Goal: Task Accomplishment & Management: Manage account settings

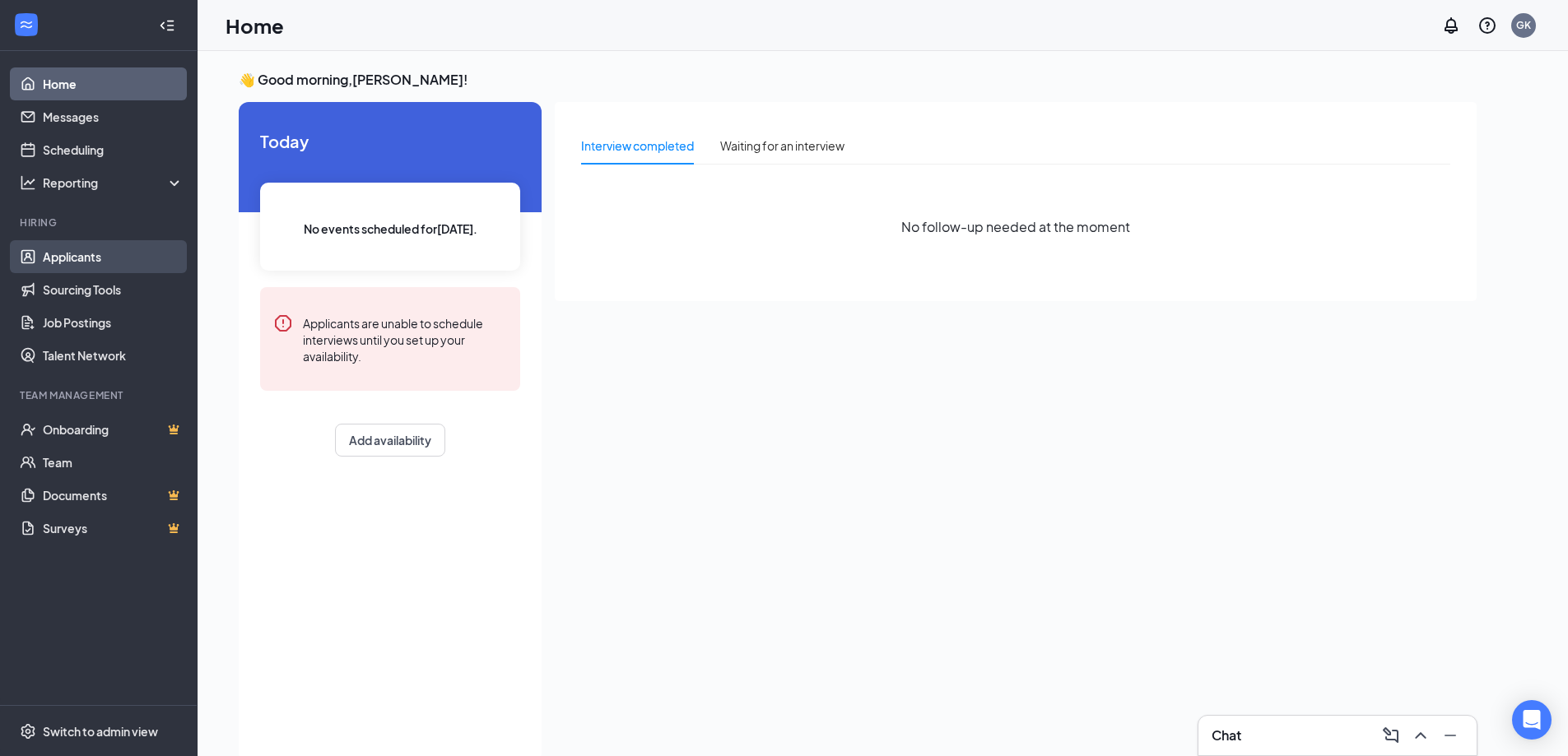
click at [82, 257] on link "Applicants" at bounding box center [113, 257] width 141 height 33
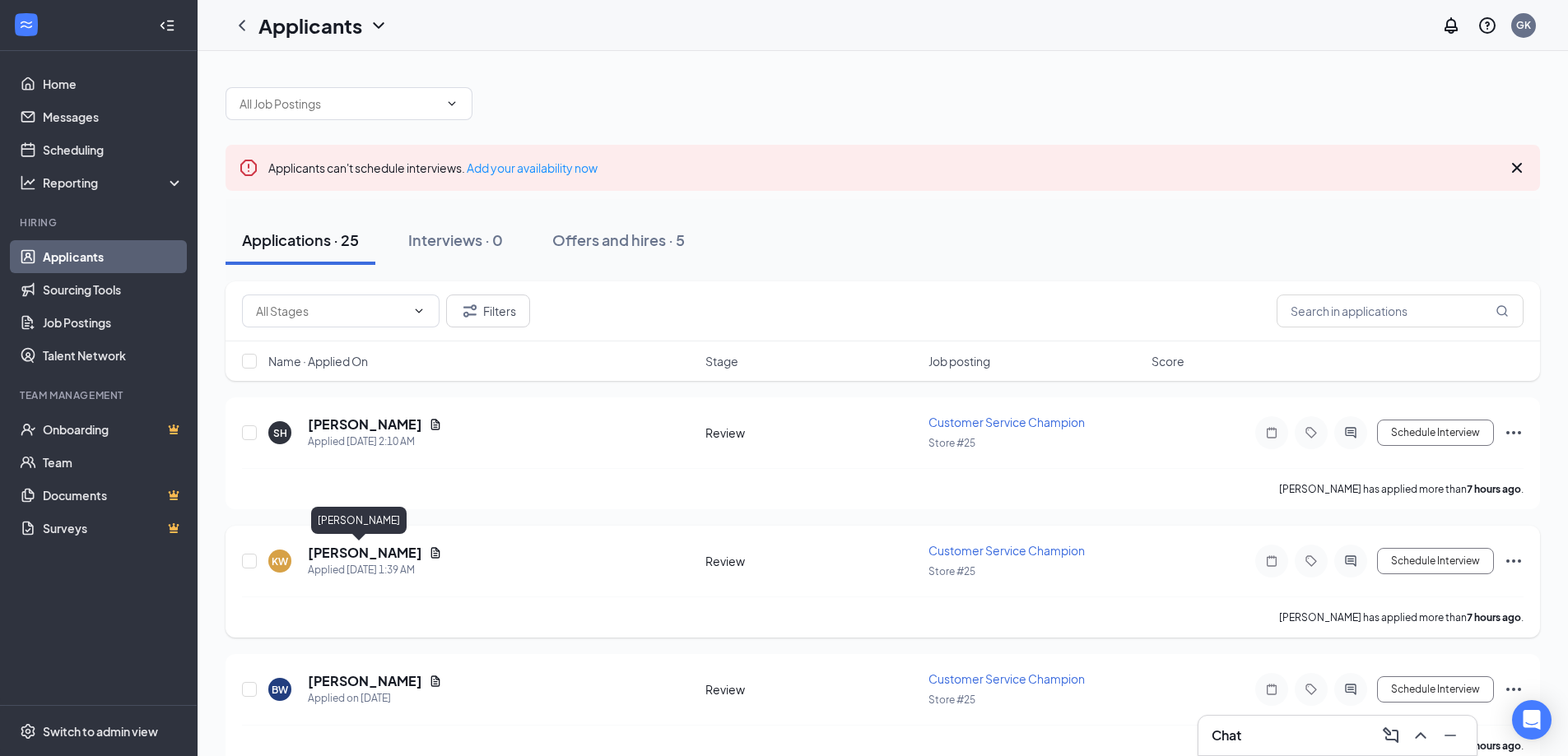
click at [367, 550] on h5 "[PERSON_NAME]" at bounding box center [364, 552] width 114 height 18
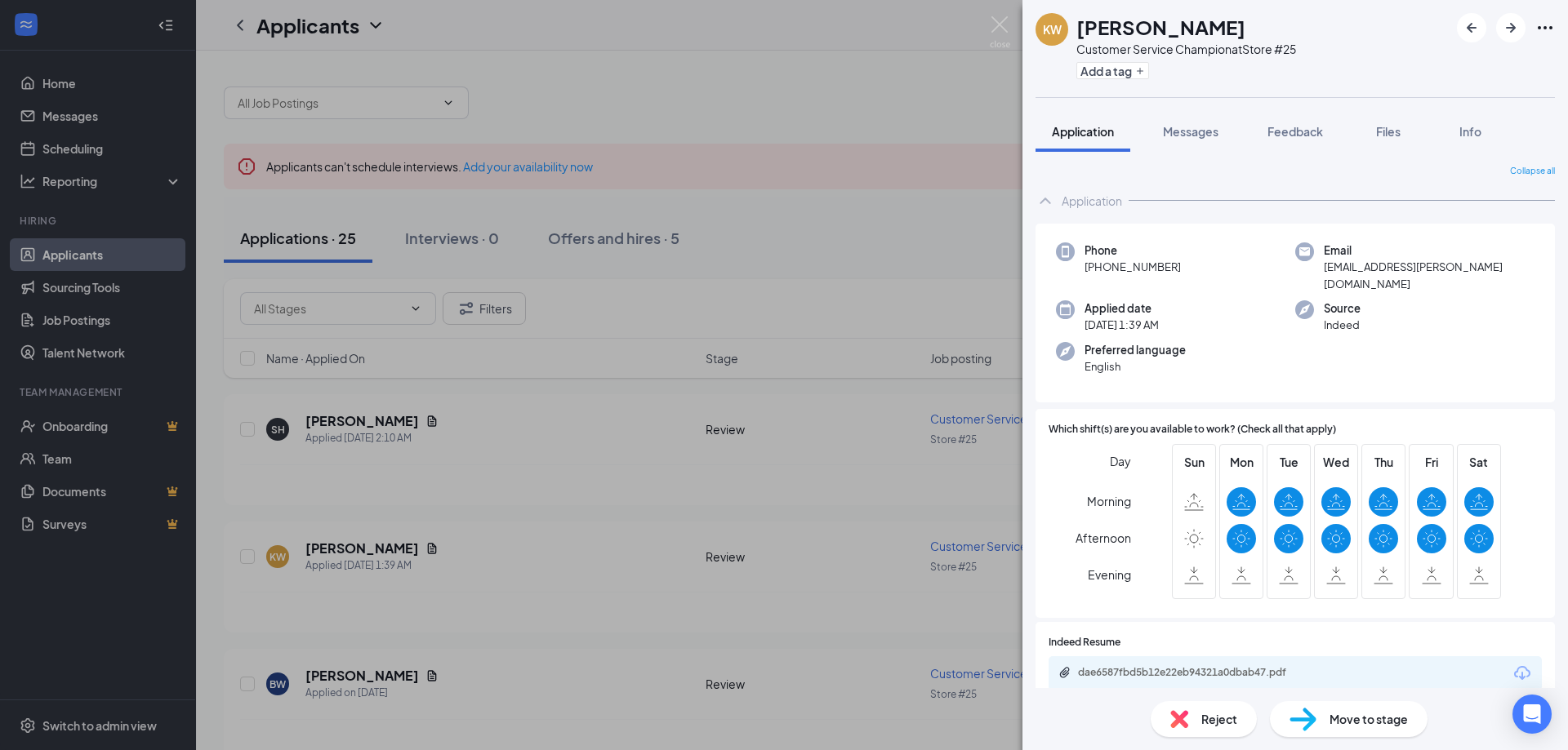
click at [708, 433] on div "KW [PERSON_NAME] Customer Service Champion at Store #25 Add a tag Application M…" at bounding box center [784, 375] width 1568 height 750
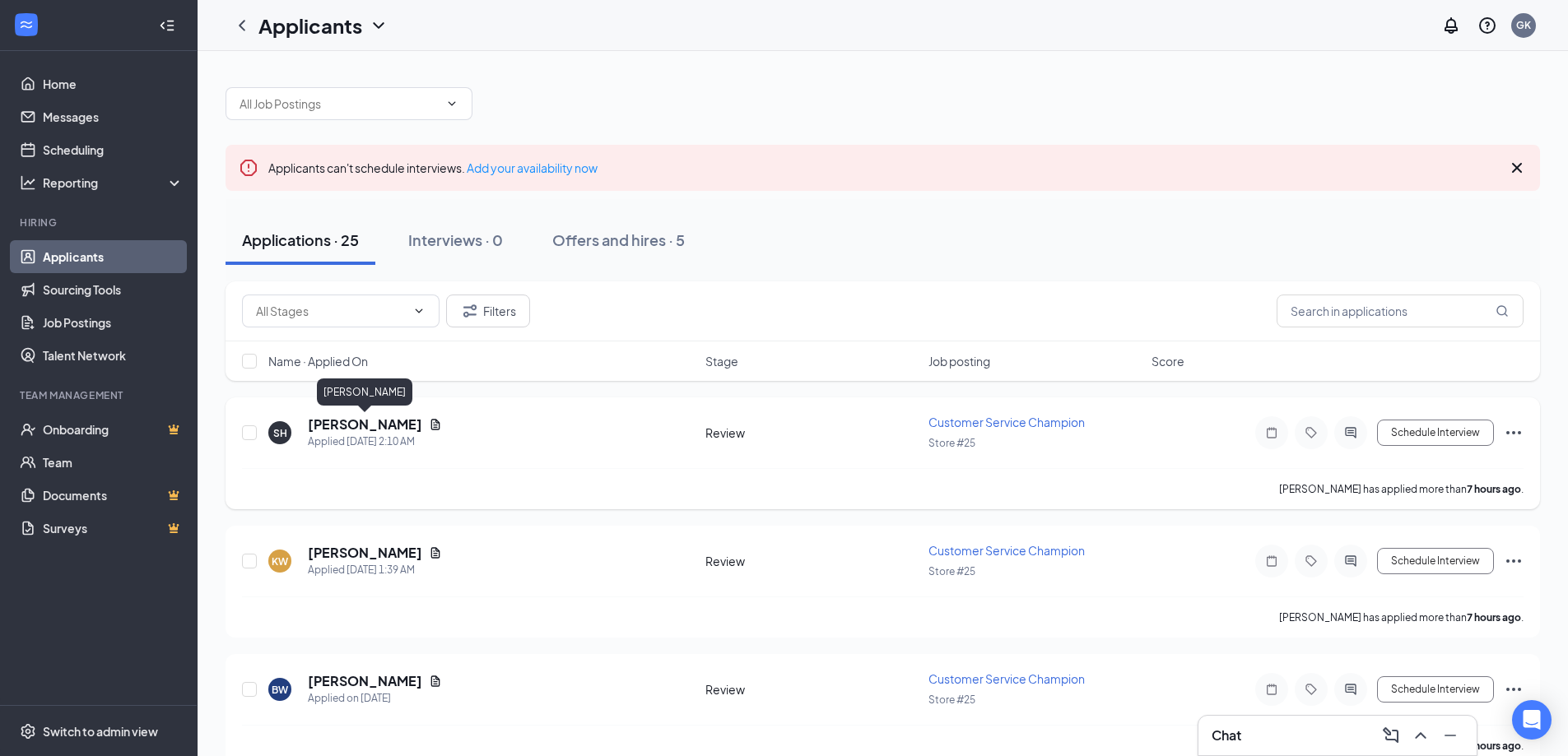
click at [382, 425] on h5 "[PERSON_NAME]" at bounding box center [364, 424] width 114 height 18
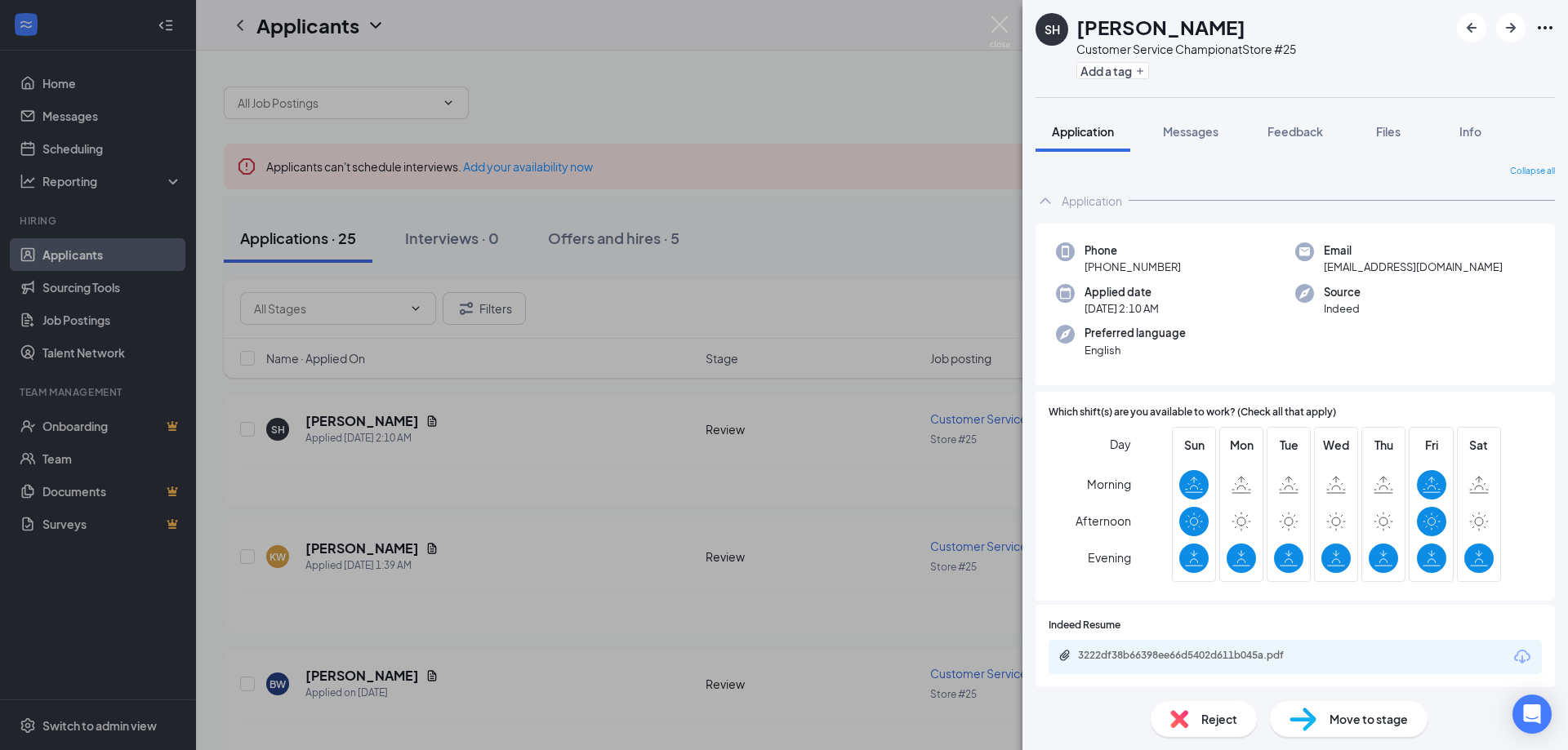
click at [526, 435] on div "SH [PERSON_NAME] Customer Service Champion at Store #25 Add a tag Application M…" at bounding box center [784, 375] width 1568 height 750
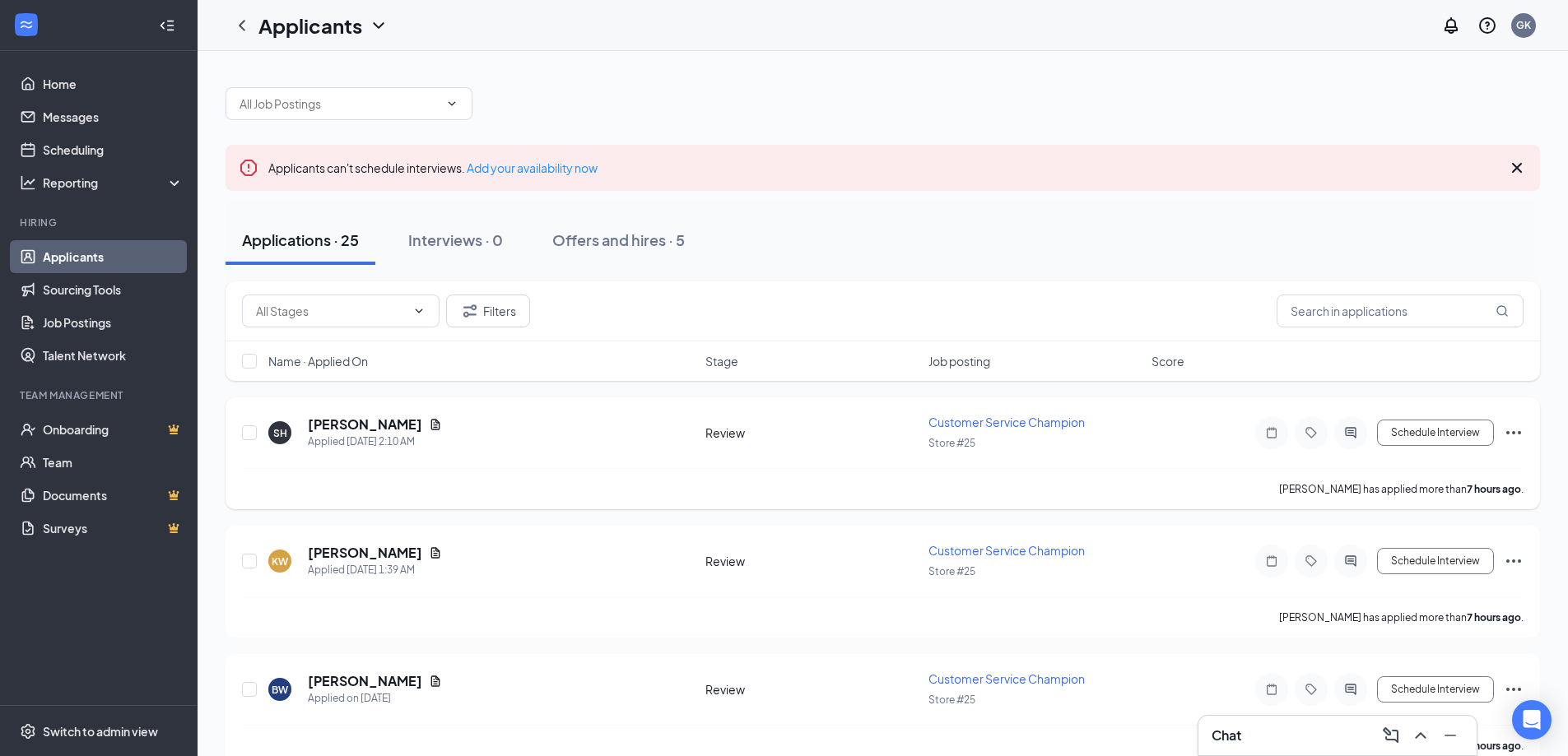
click at [1517, 429] on icon "Ellipses" at bounding box center [1513, 433] width 20 height 20
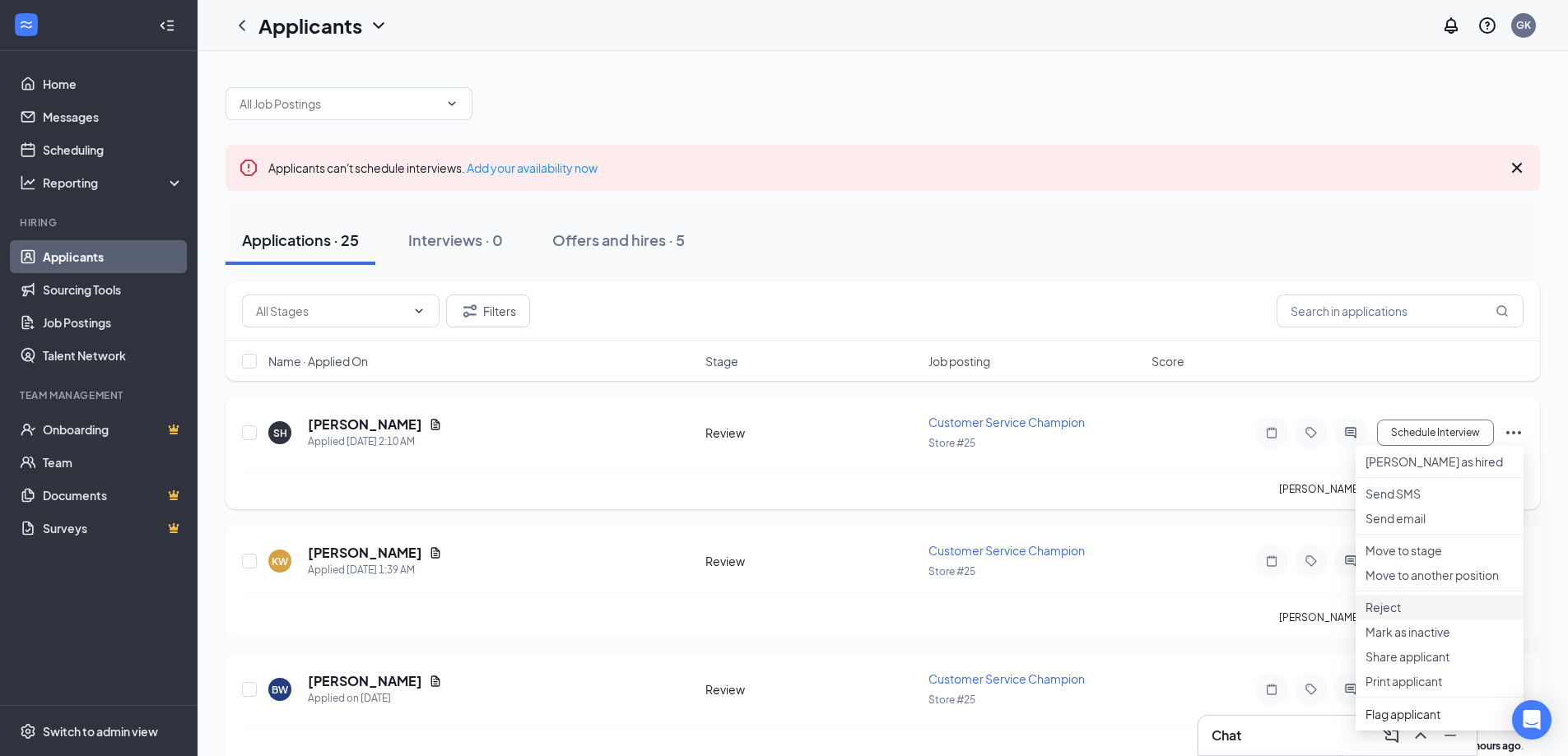
click at [1390, 616] on p "Reject" at bounding box center [1439, 607] width 148 height 17
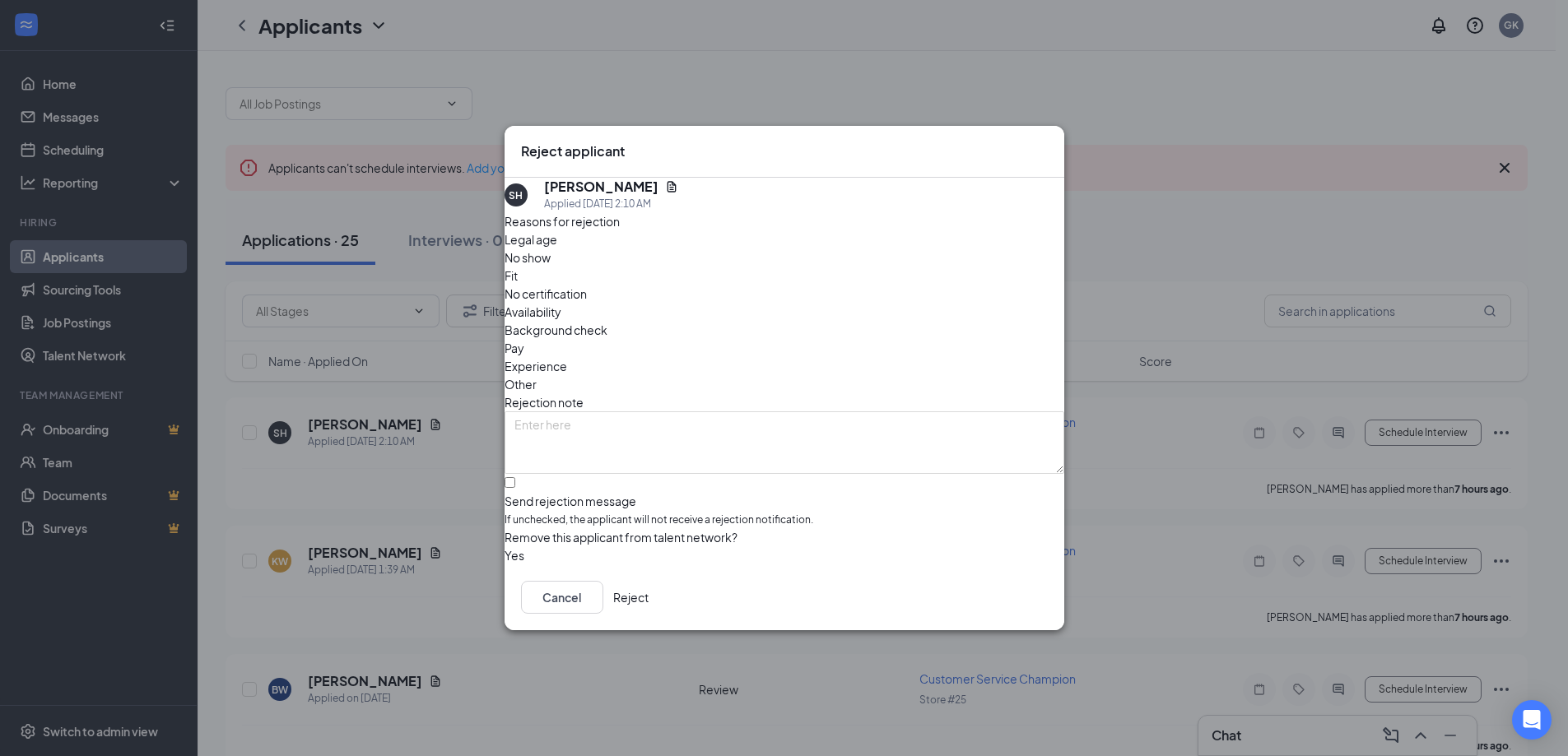
click at [561, 303] on span "Availability" at bounding box center [532, 312] width 57 height 18
click at [504, 546] on button "button" at bounding box center [504, 555] width 0 height 18
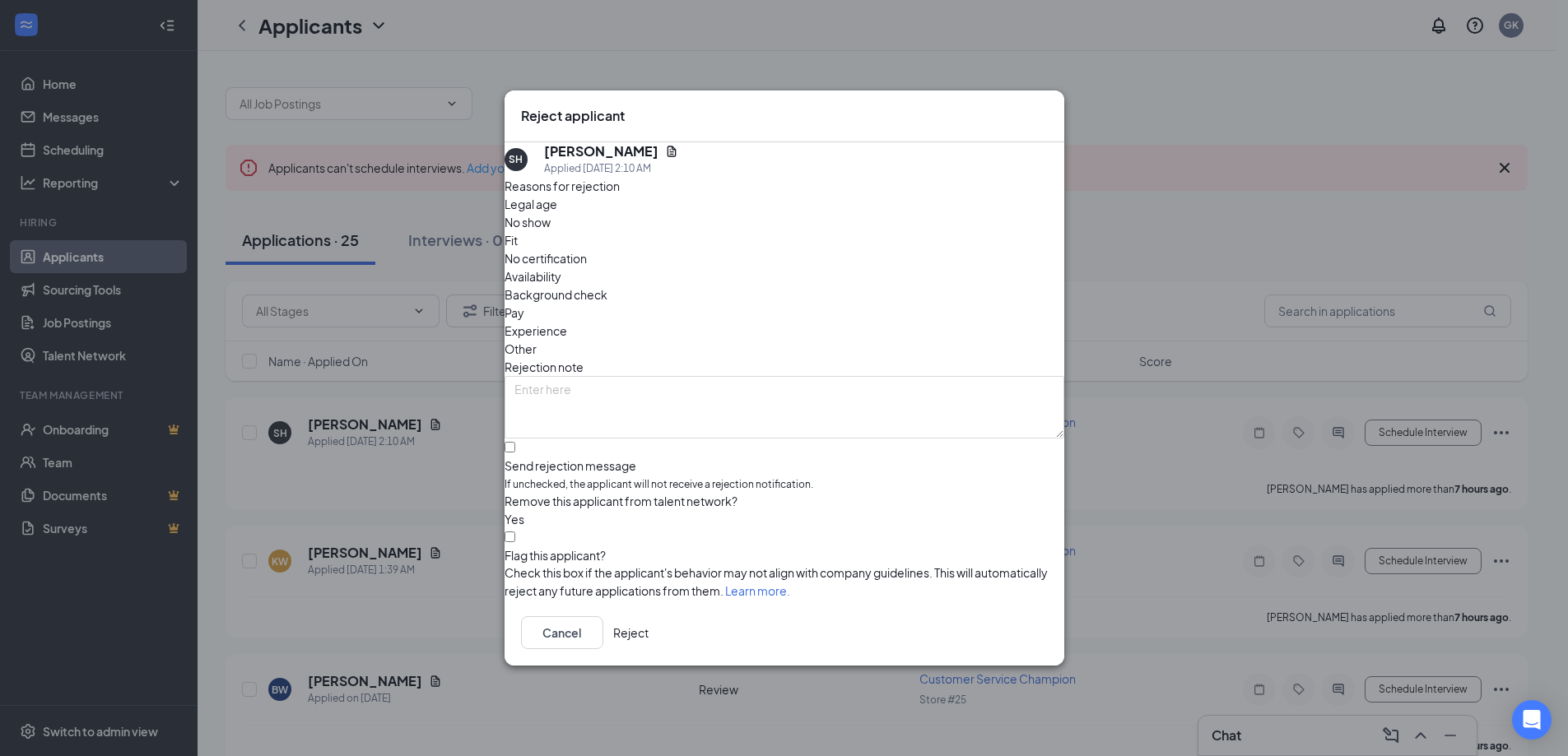
click at [648, 642] on button "Reject" at bounding box center [631, 633] width 36 height 33
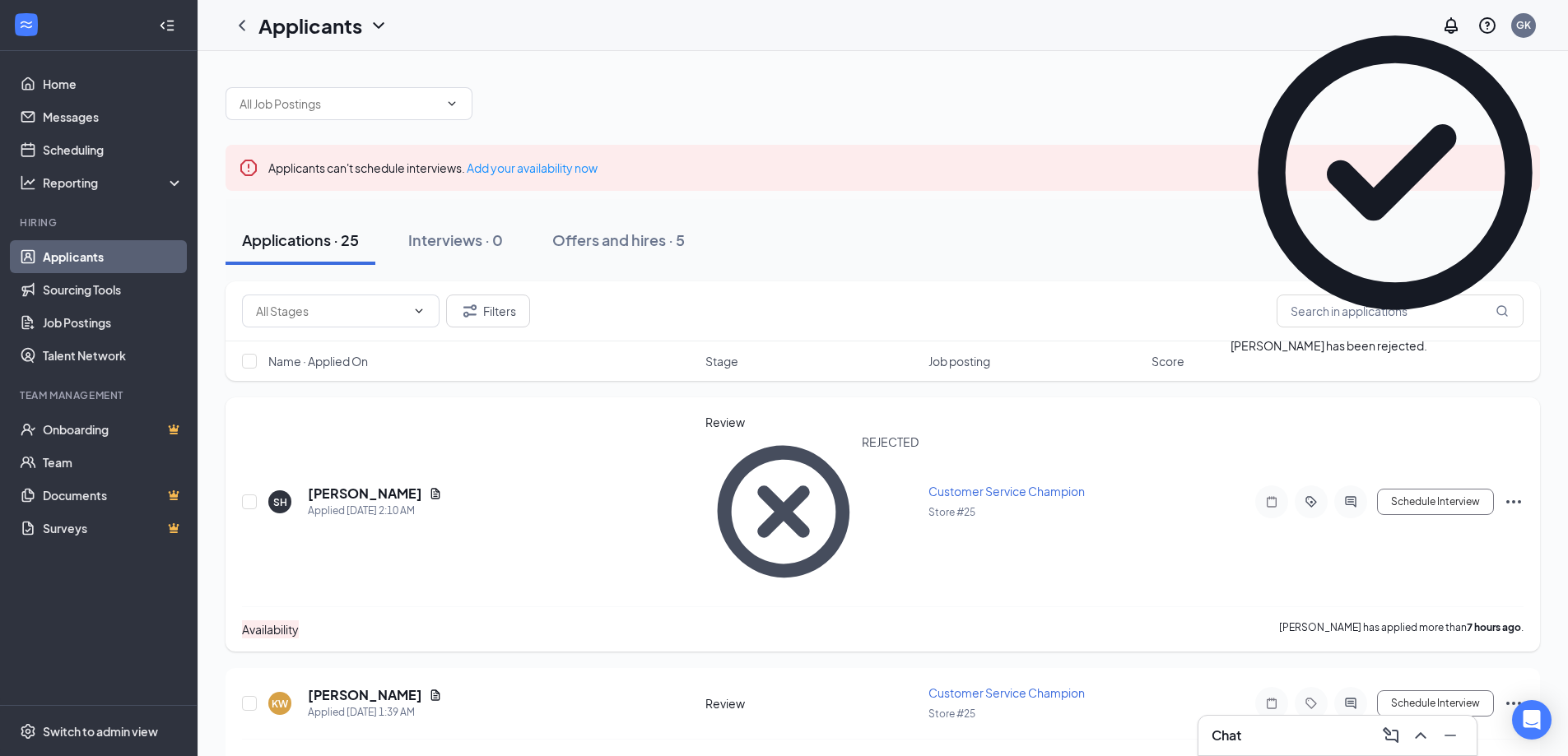
click at [1515, 492] on icon "Ellipses" at bounding box center [1513, 502] width 20 height 20
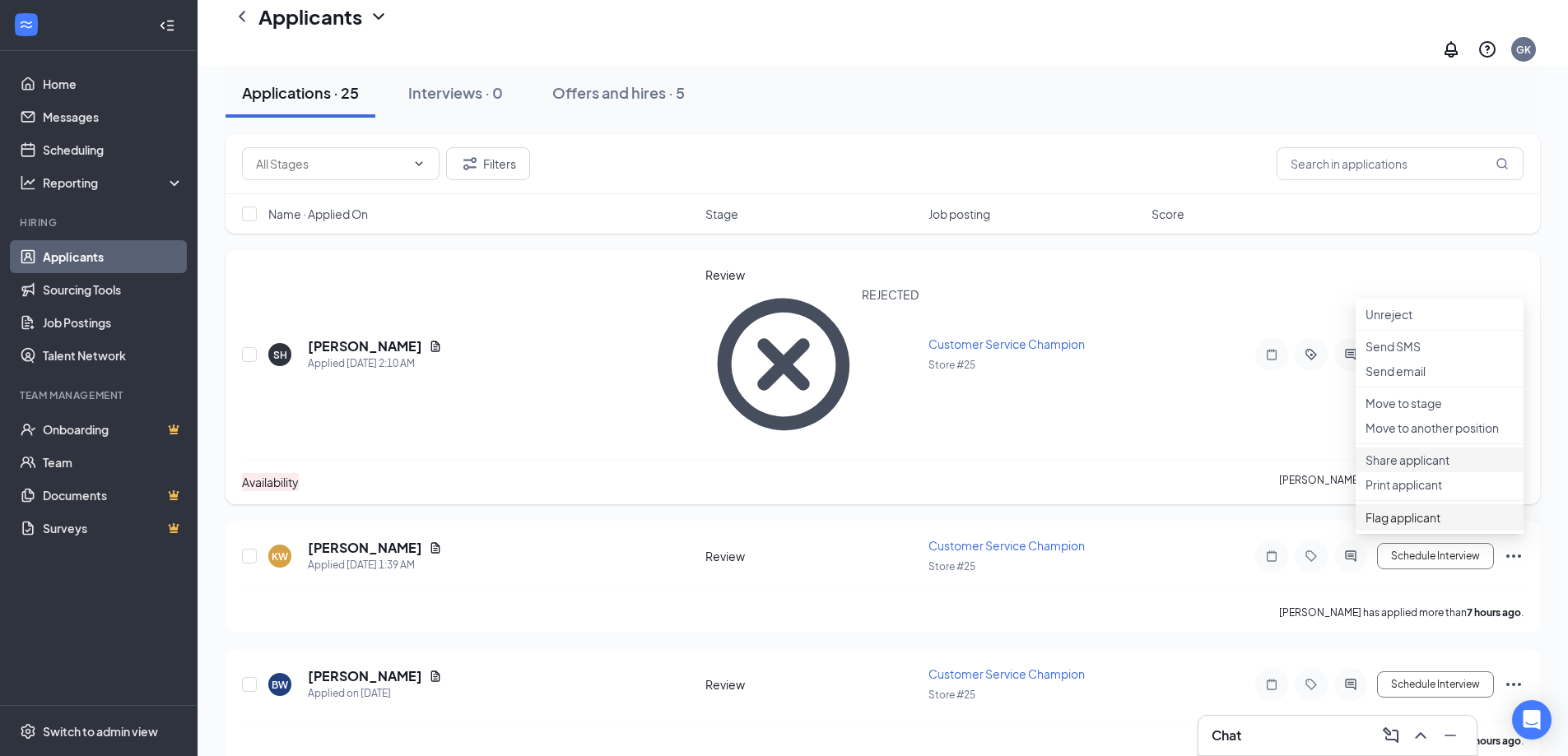
scroll to position [165, 0]
click at [1126, 456] on div "Availability [PERSON_NAME] has applied more than 7 hours ago ." at bounding box center [882, 479] width 1281 height 45
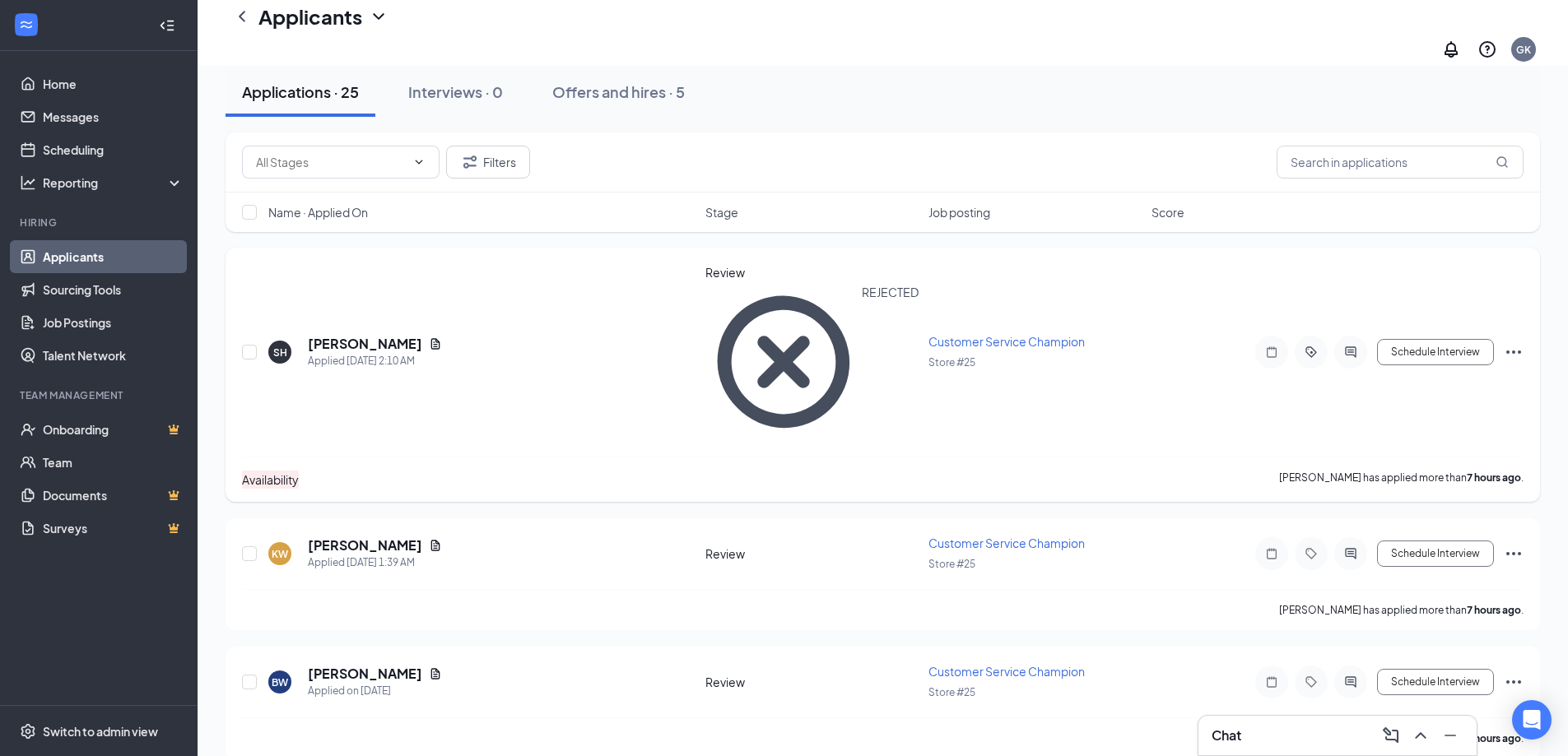
scroll to position [82, 0]
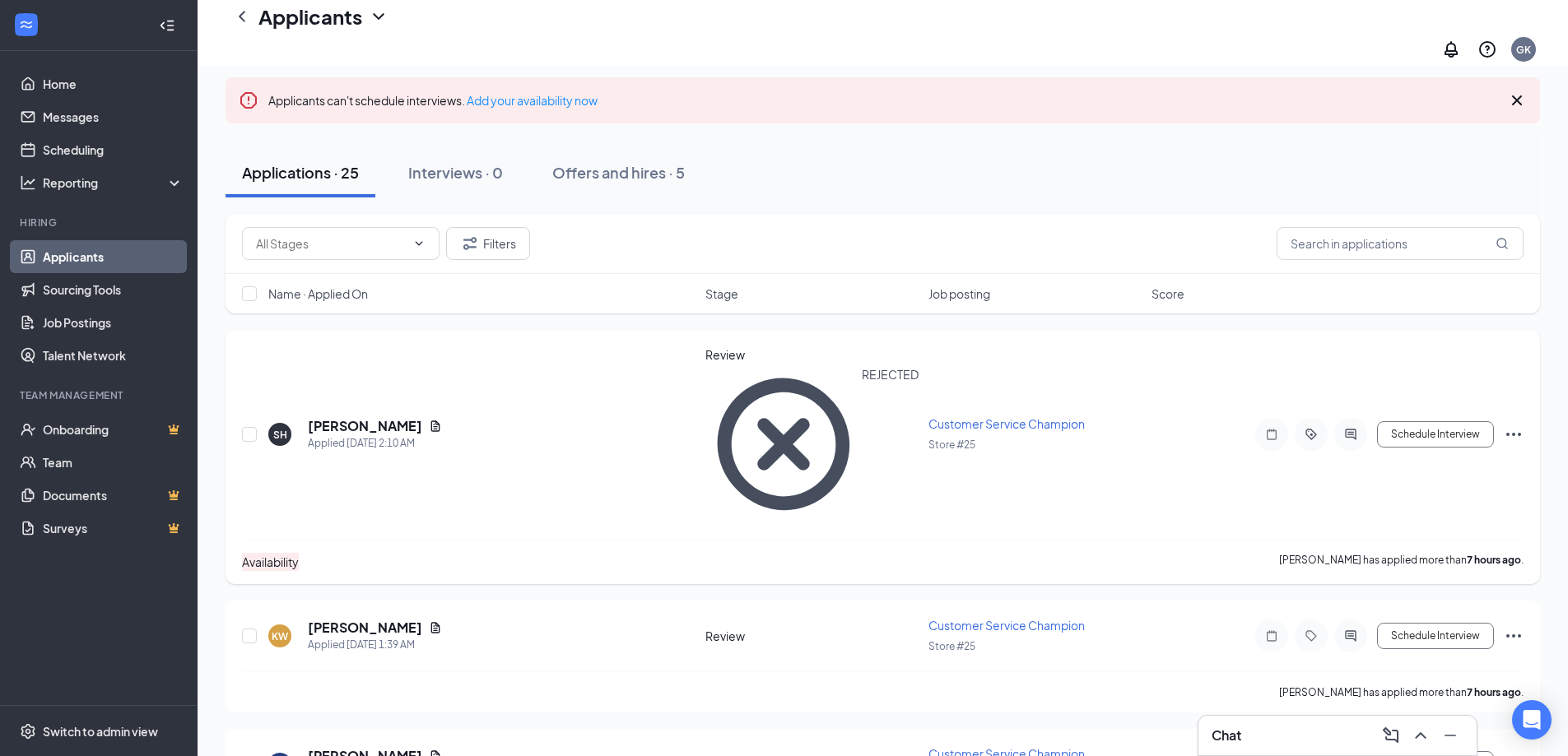
click at [1514, 424] on icon "Ellipses" at bounding box center [1513, 434] width 20 height 20
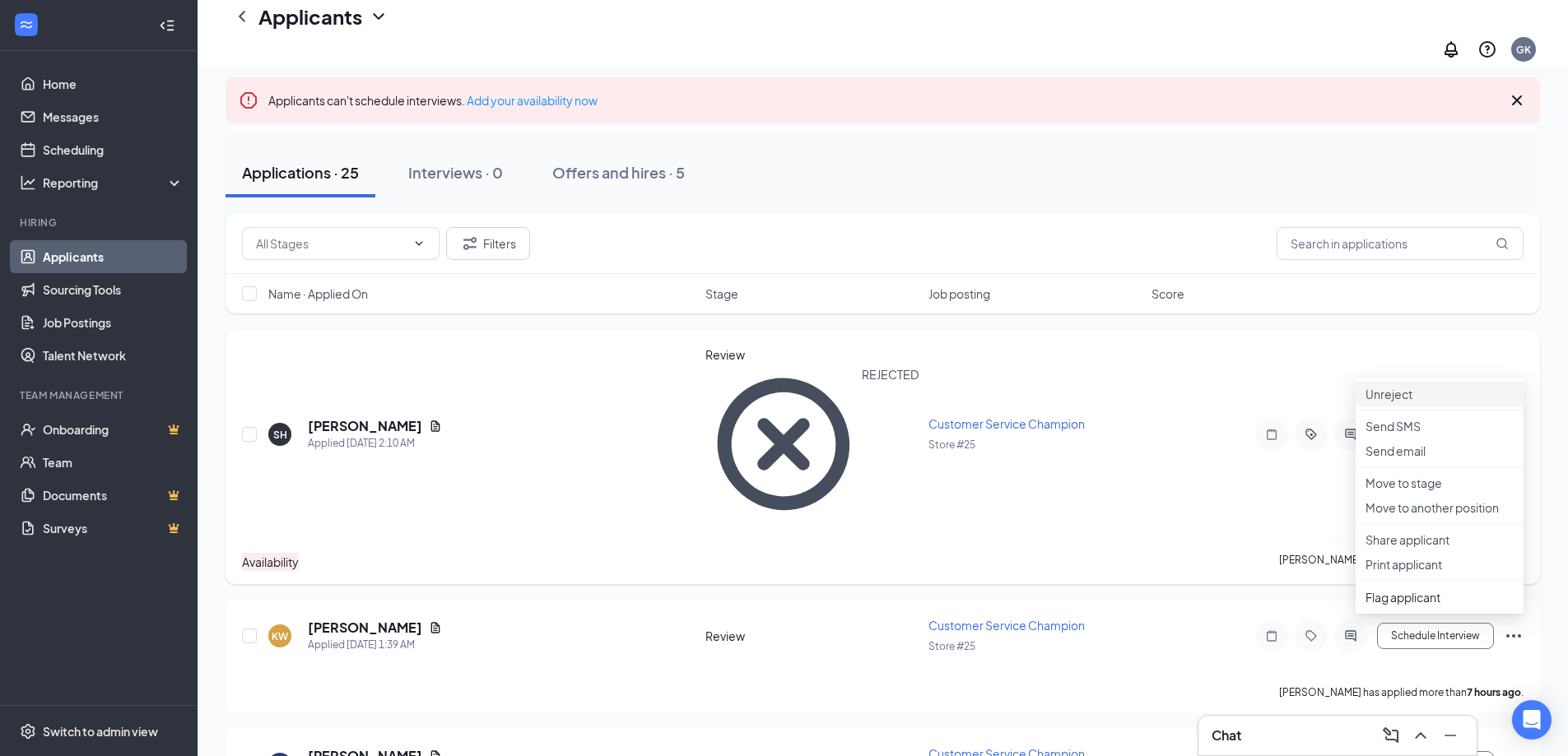
click at [1429, 388] on p "Unreject" at bounding box center [1439, 394] width 148 height 17
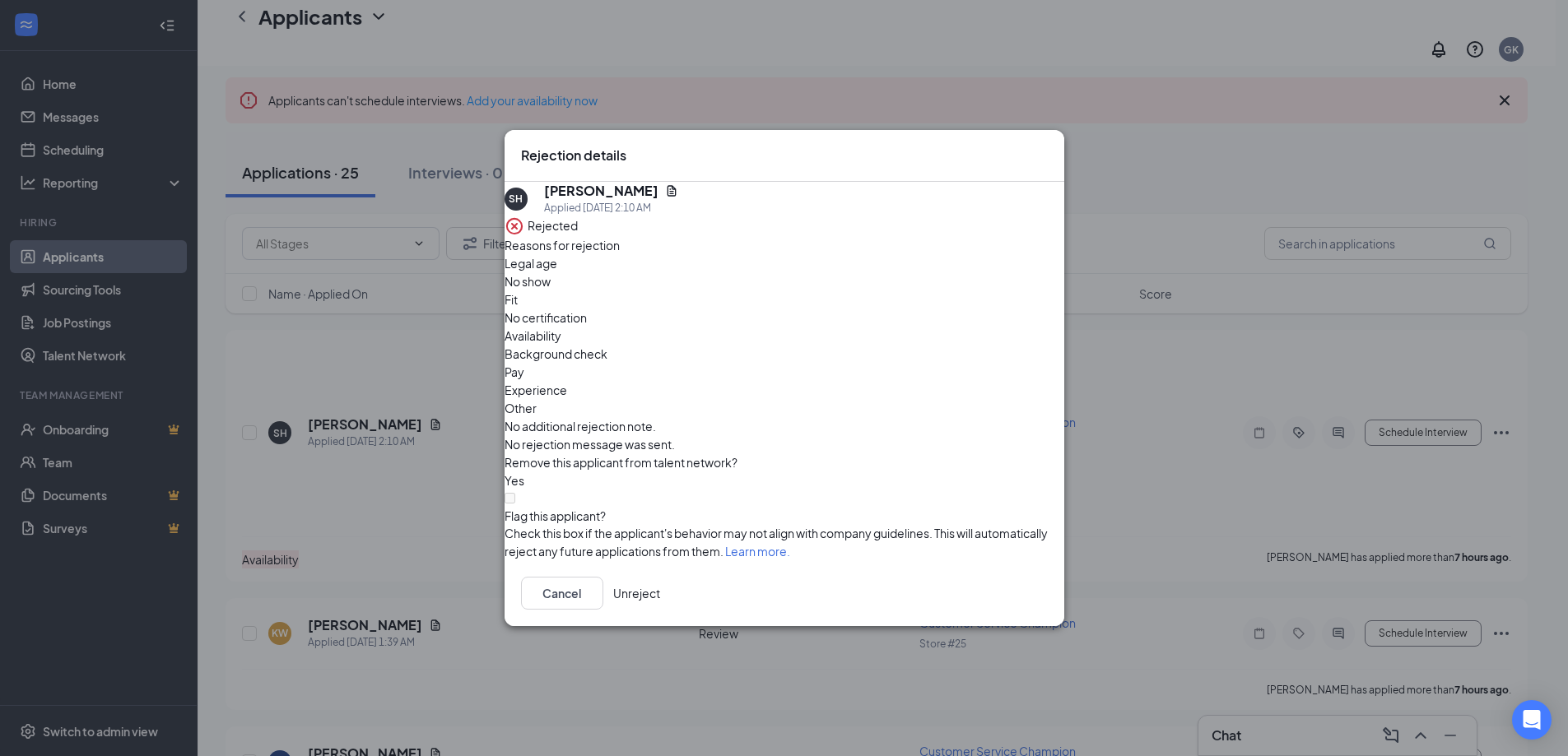
click at [660, 592] on button "Unreject" at bounding box center [637, 593] width 47 height 33
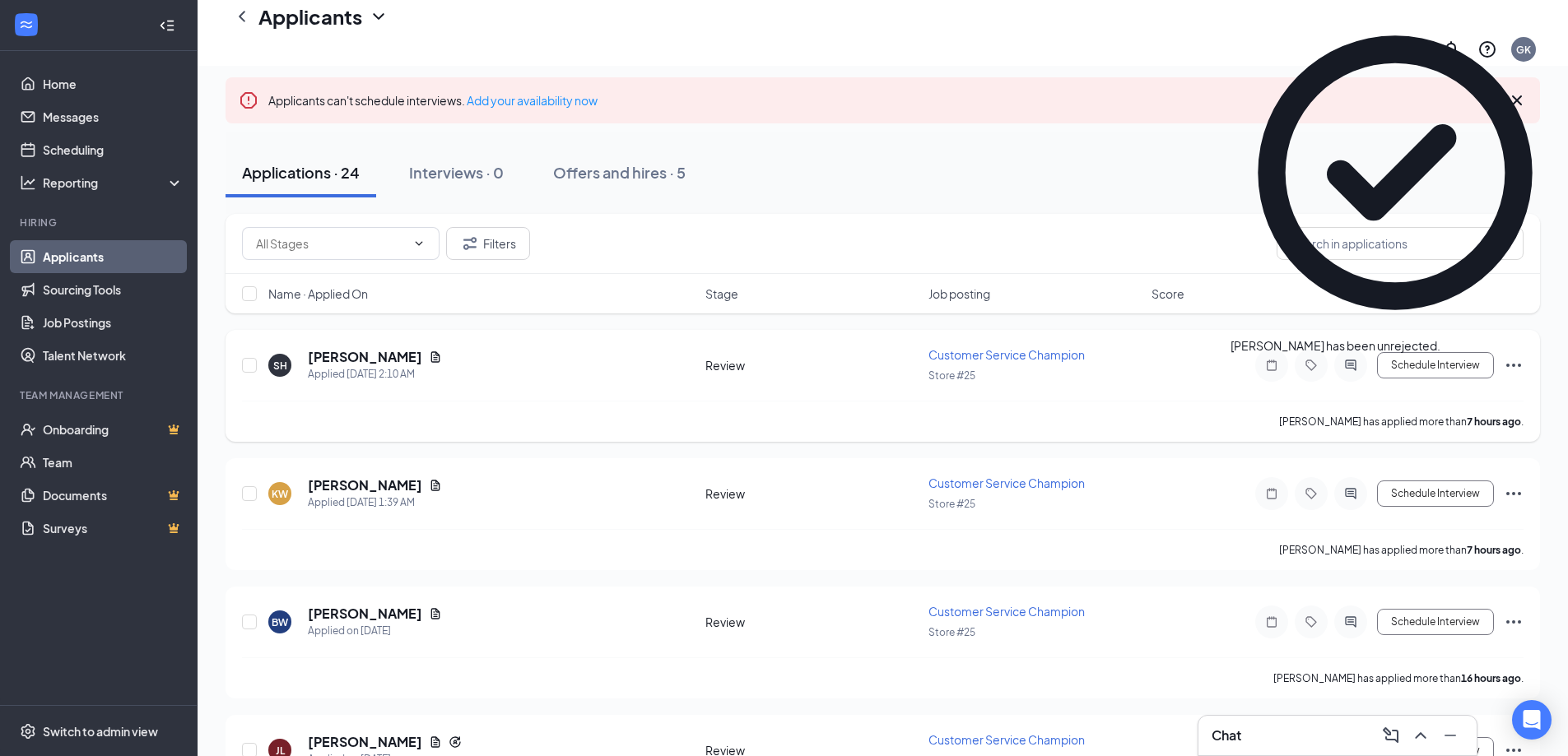
click at [1512, 355] on icon "Ellipses" at bounding box center [1513, 365] width 20 height 20
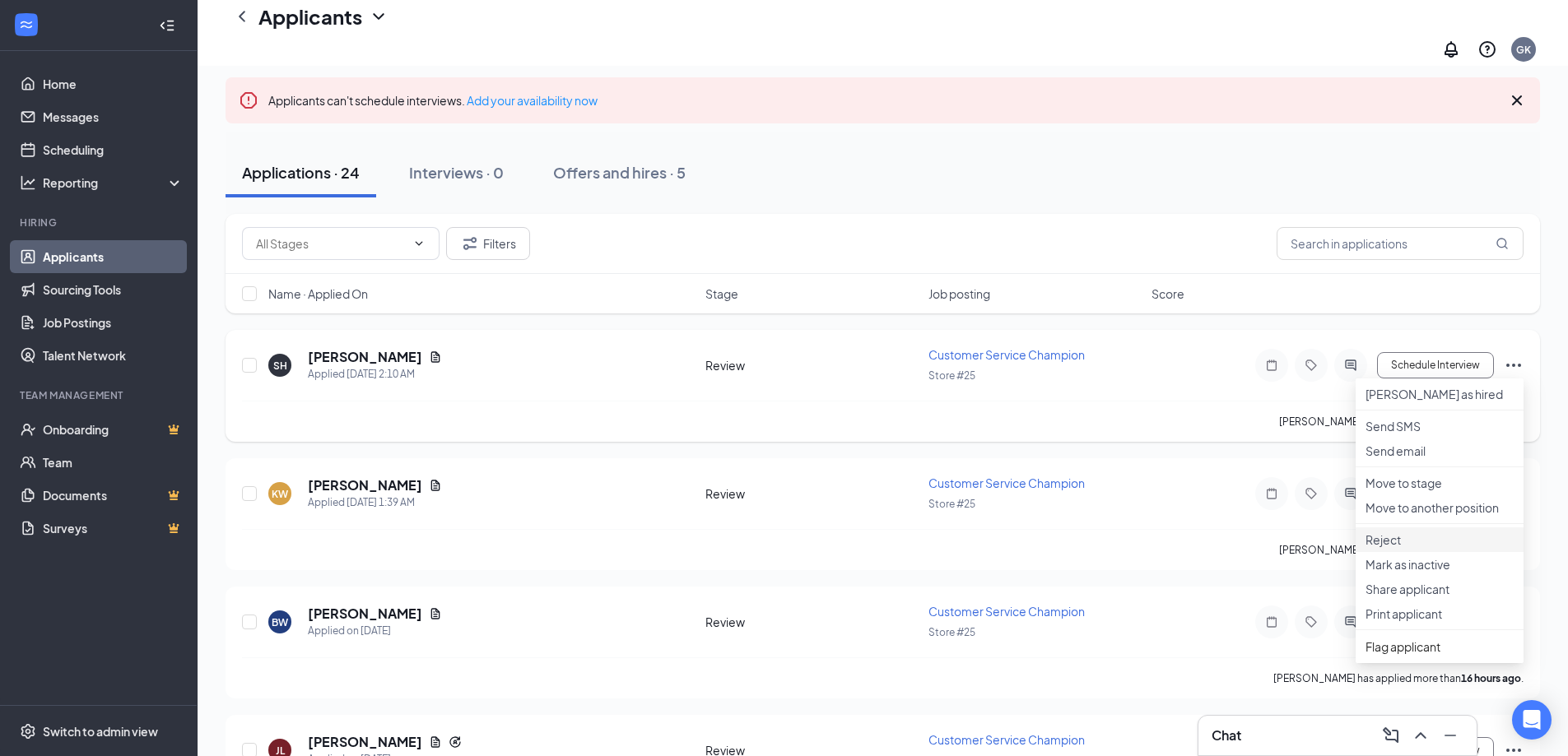
click at [1422, 552] on li "Reject" at bounding box center [1439, 540] width 168 height 24
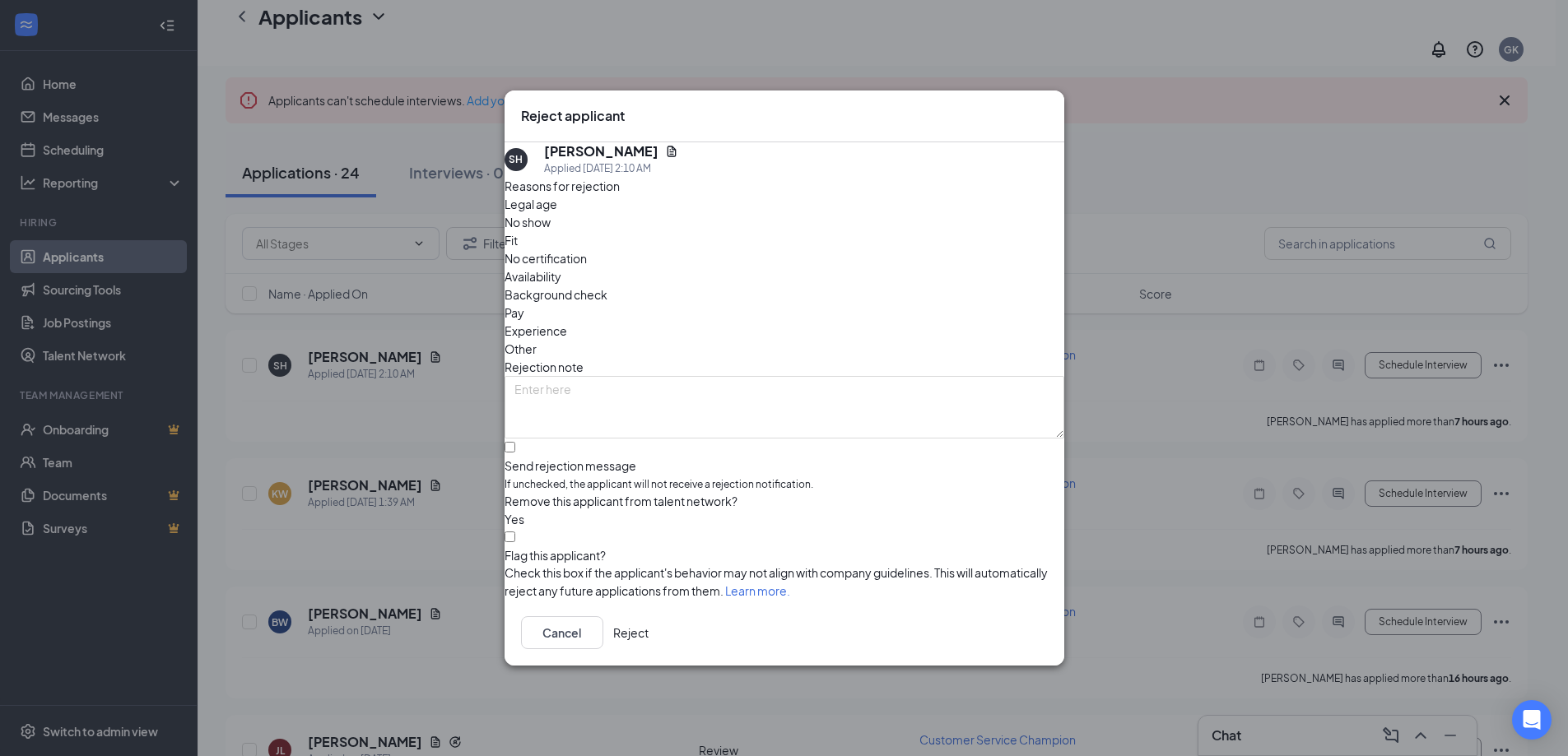
click at [561, 267] on span "Availability" at bounding box center [532, 276] width 57 height 18
click at [648, 643] on button "Reject" at bounding box center [631, 633] width 36 height 33
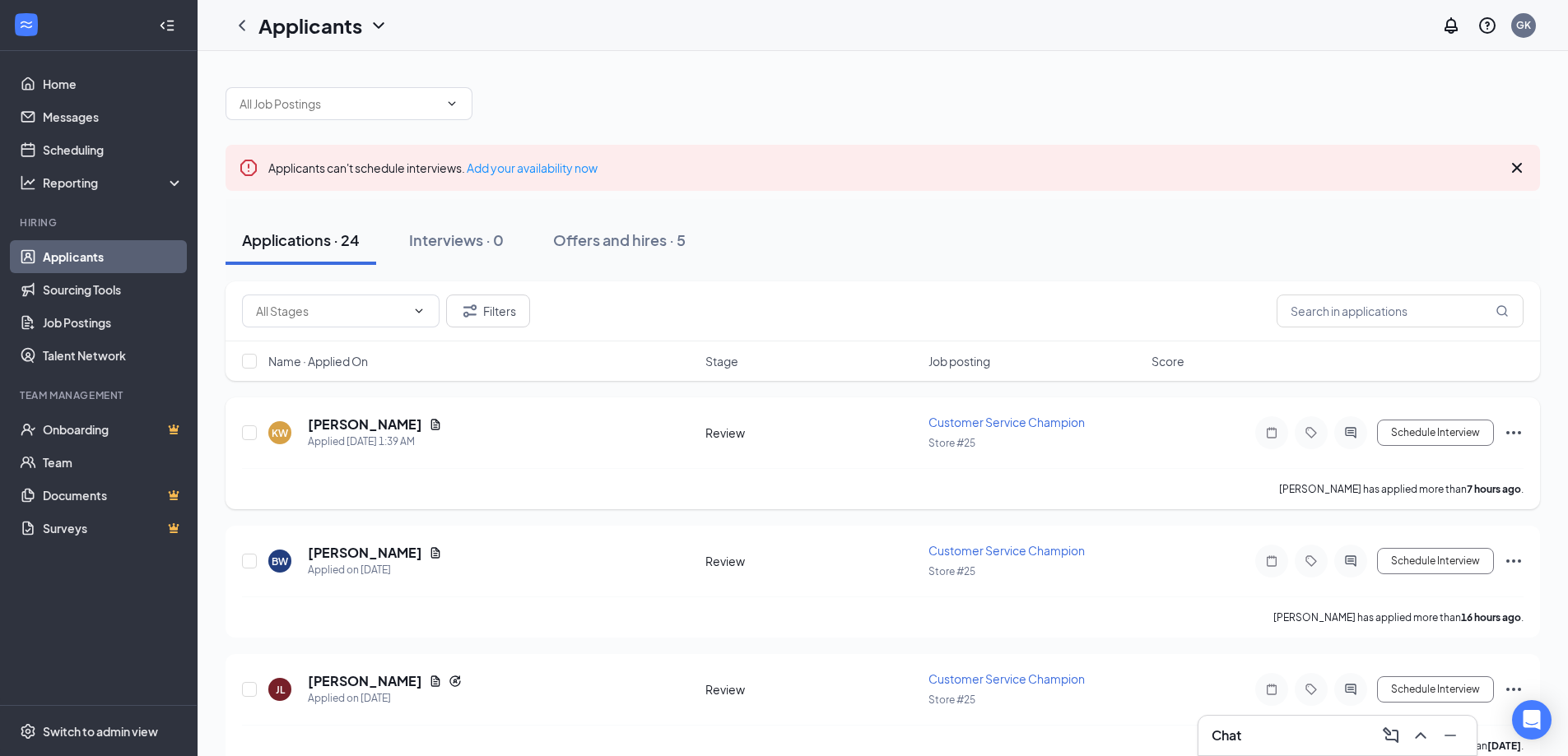
click at [1512, 432] on icon "Ellipses" at bounding box center [1513, 433] width 15 height 3
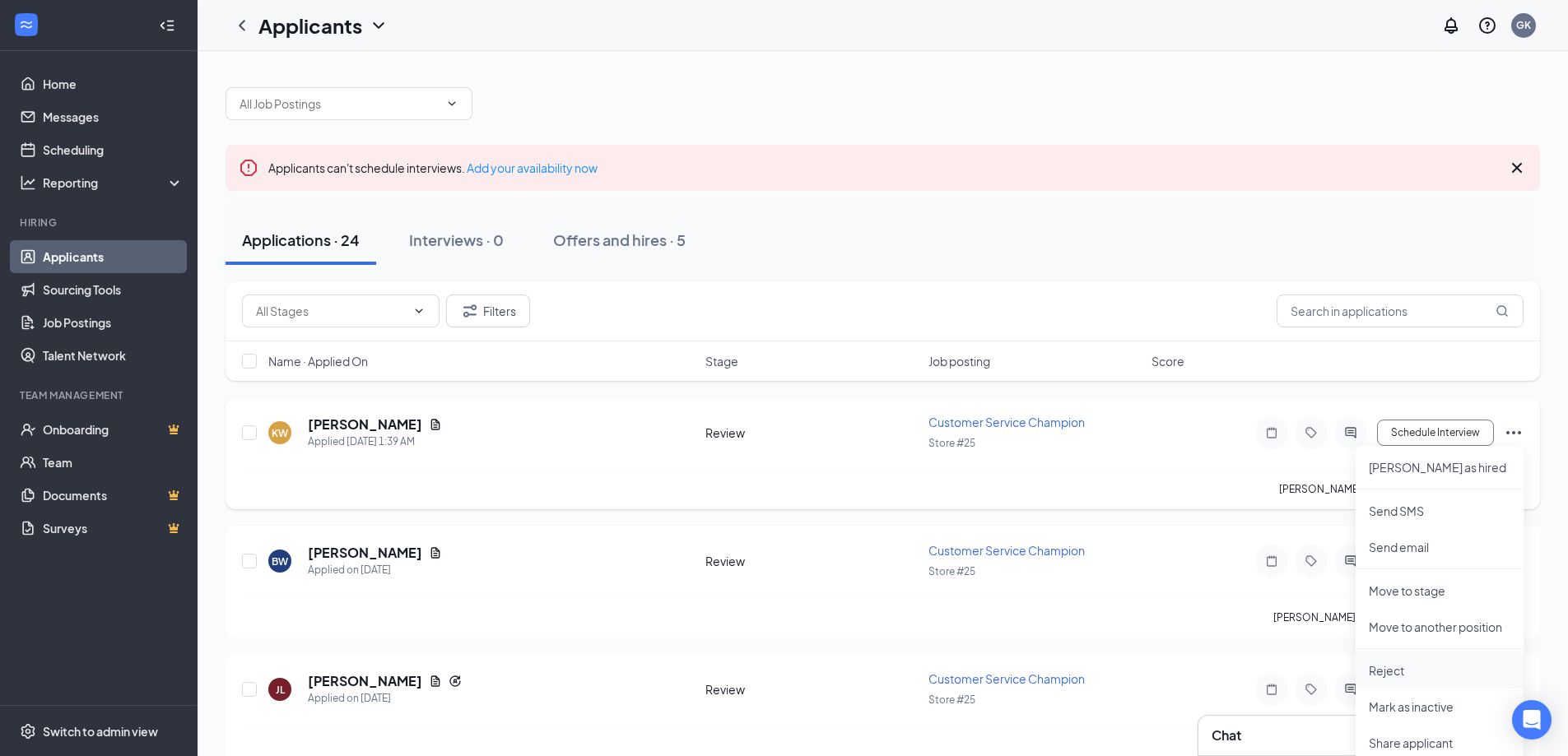
click at [1414, 672] on p "Reject" at bounding box center [1439, 671] width 141 height 17
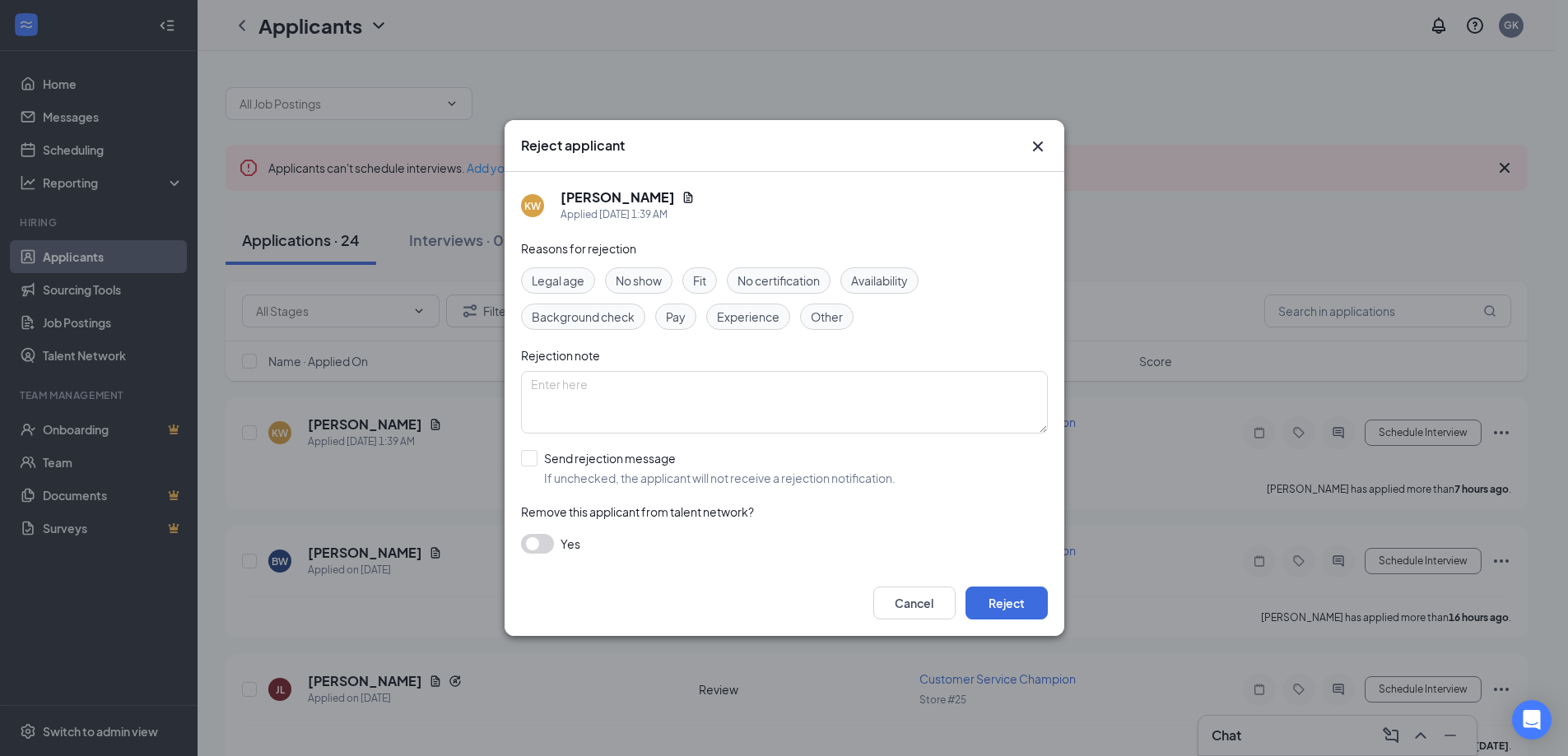
click at [874, 279] on span "Availability" at bounding box center [879, 280] width 57 height 18
click at [541, 545] on button "button" at bounding box center [537, 543] width 33 height 20
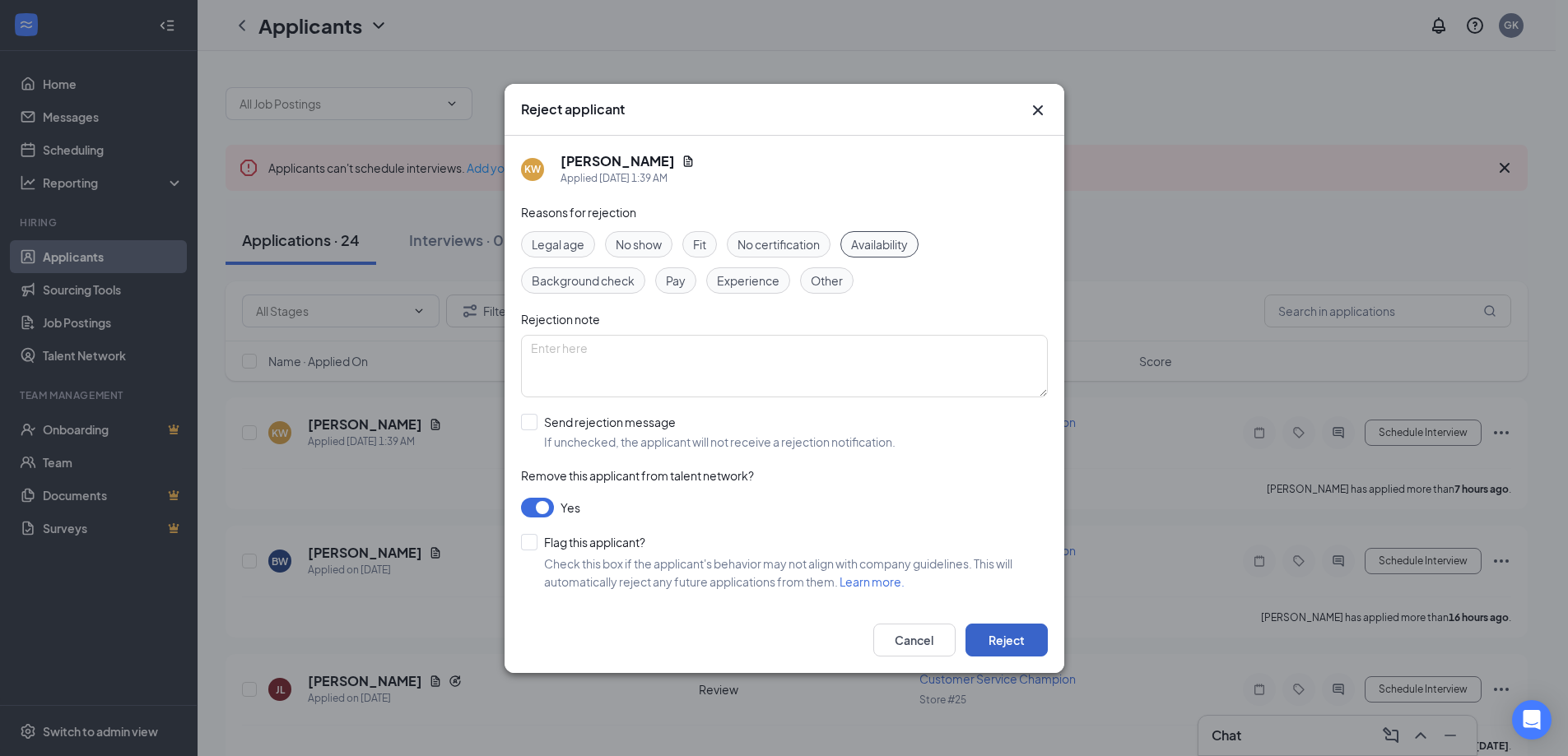
click at [990, 642] on button "Reject" at bounding box center [1006, 640] width 82 height 33
